Goal: Task Accomplishment & Management: Manage account settings

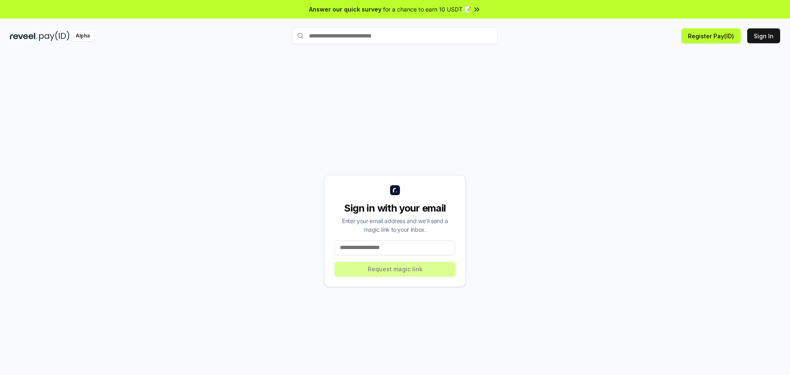
click at [391, 251] on input at bounding box center [395, 247] width 121 height 15
click at [391, 249] on input at bounding box center [395, 247] width 121 height 15
type input "**********"
click at [410, 269] on button "Request magic link" at bounding box center [395, 269] width 121 height 15
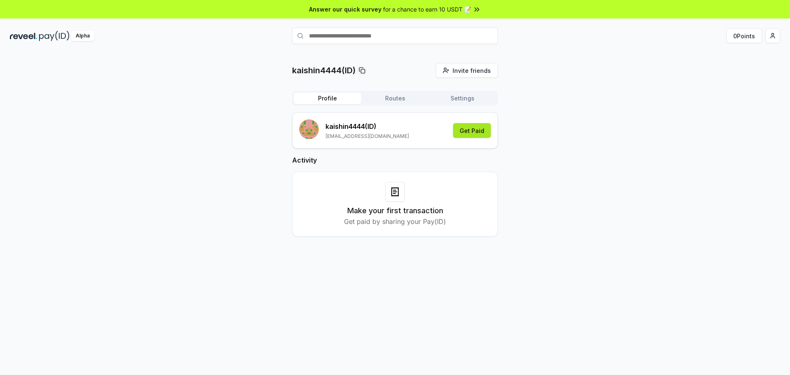
click at [475, 133] on button "Get Paid" at bounding box center [472, 130] width 38 height 15
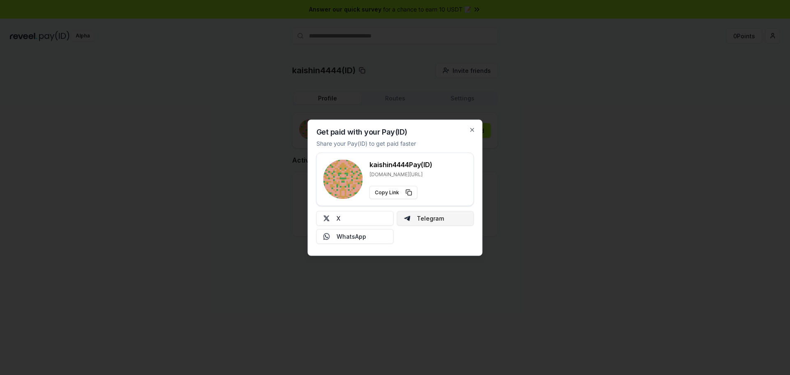
click at [442, 221] on button "Telegram" at bounding box center [435, 218] width 77 height 15
click at [474, 126] on icon "button" at bounding box center [472, 129] width 7 height 7
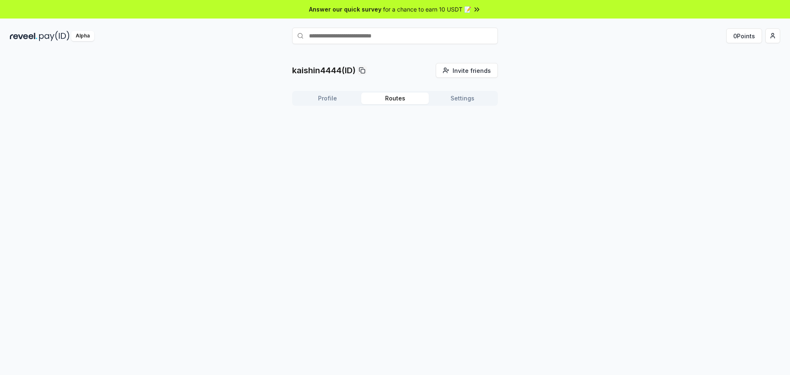
click at [403, 100] on button "Routes" at bounding box center [394, 99] width 67 height 12
click at [453, 100] on button "Settings" at bounding box center [462, 99] width 67 height 12
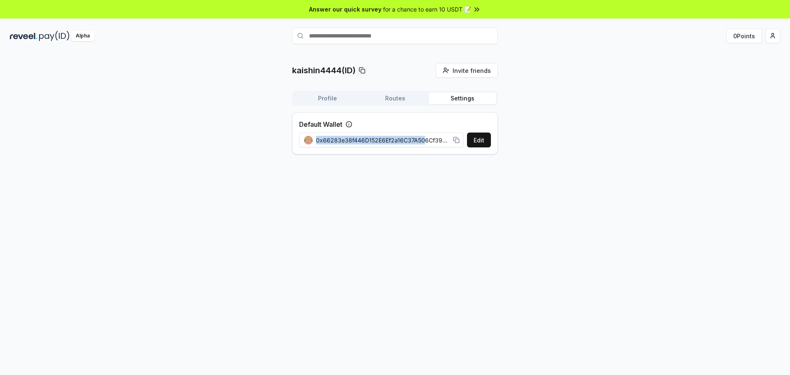
drag, startPoint x: 425, startPoint y: 139, endPoint x: 503, endPoint y: 197, distance: 97.0
click at [509, 169] on div "kaishin4444(ID) Invite friends Invite Profile Routes Settings Default Wallet Ed…" at bounding box center [395, 222] width 790 height 352
click at [490, 214] on div "kaishin4444(ID) Invite friends Invite Profile Routes Settings Default Wallet Ed…" at bounding box center [395, 222] width 790 height 352
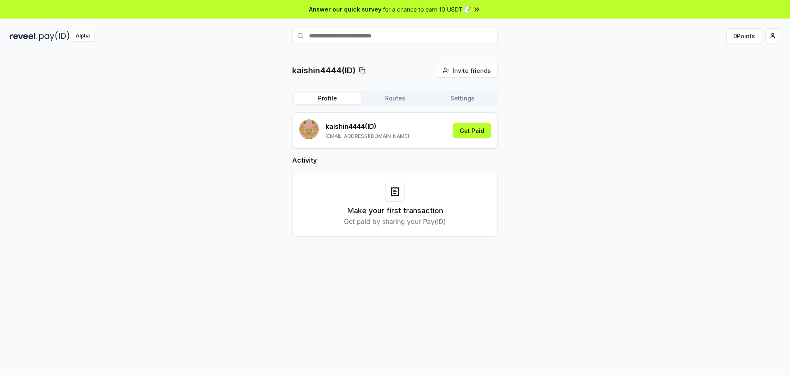
click at [330, 93] on button "Profile" at bounding box center [327, 99] width 67 height 12
click at [665, 258] on div "kaishin4444(ID) Invite friends Invite Profile Routes Settings kaishin4444 (ID) …" at bounding box center [395, 222] width 790 height 352
click at [360, 39] on input "text" at bounding box center [395, 36] width 206 height 16
type input "*******"
drag, startPoint x: 343, startPoint y: 33, endPoint x: 251, endPoint y: 46, distance: 92.2
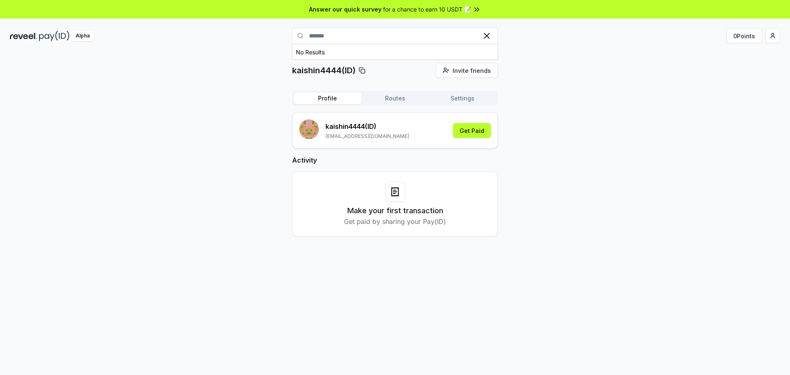
click at [240, 45] on div "Alpha ******* No Results 0 Points" at bounding box center [395, 35] width 790 height 21
click at [774, 33] on html "Answer our quick survey for a chance to earn 10 USDT 📝 Alpha 0 Points kaishin44…" at bounding box center [395, 187] width 790 height 375
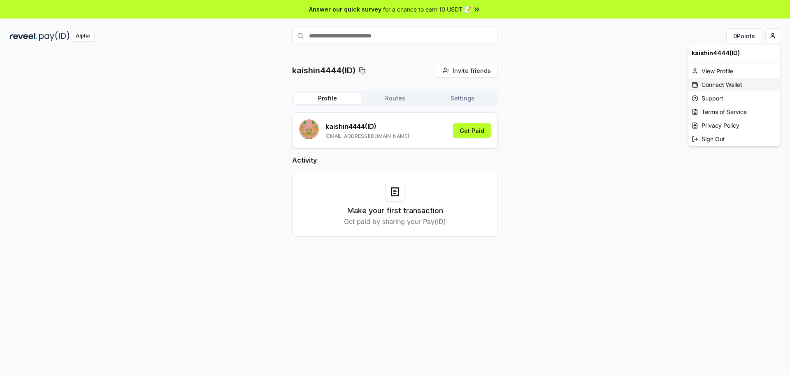
click at [733, 81] on div "Connect Wallet" at bounding box center [733, 85] width 91 height 14
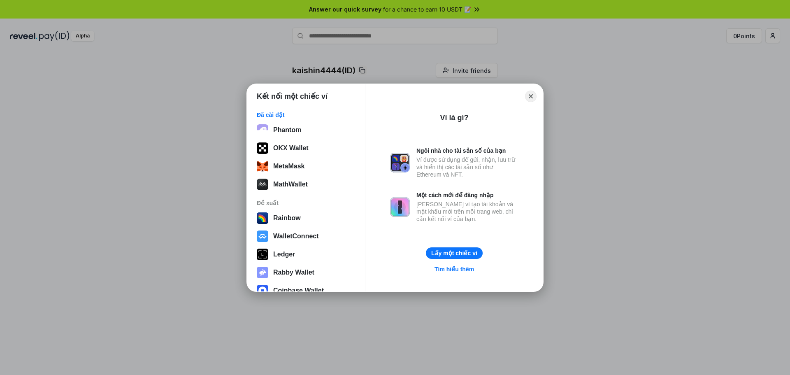
click at [606, 151] on div "Kết nối một chiếc ví Đã cài đặt Phantom OKX Wallet MetaMask MathWallet Đề xuất …" at bounding box center [395, 187] width 955 height 539
